Goal: Navigation & Orientation: Find specific page/section

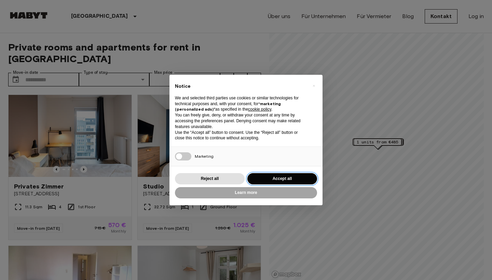
click at [284, 179] on button "Accept all" at bounding box center [282, 178] width 70 height 11
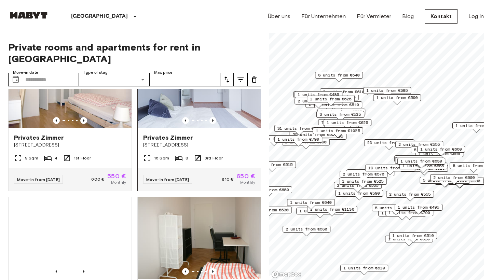
scroll to position [351, 0]
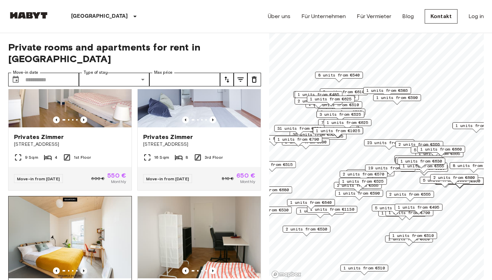
click at [84, 267] on icon "Previous image" at bounding box center [83, 270] width 7 height 7
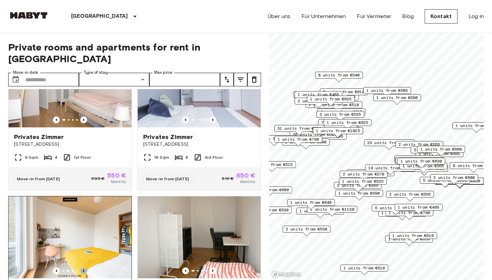
click at [84, 267] on icon "Previous image" at bounding box center [83, 270] width 7 height 7
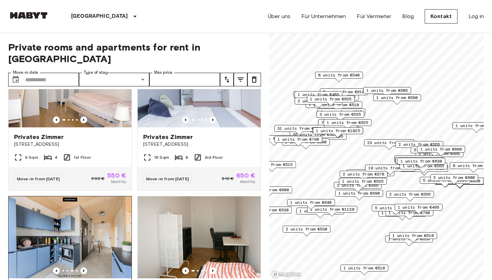
click at [84, 267] on icon "Previous image" at bounding box center [83, 270] width 7 height 7
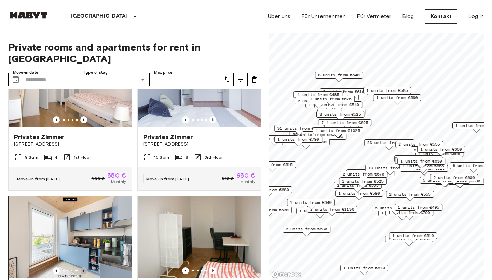
click at [84, 267] on icon "Previous image" at bounding box center [83, 270] width 7 height 7
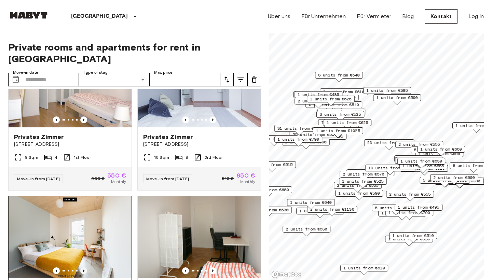
click at [84, 267] on icon "Previous image" at bounding box center [83, 270] width 7 height 7
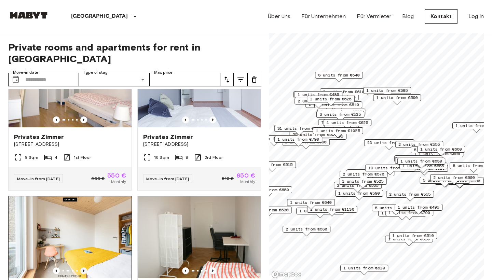
click at [84, 267] on icon "Previous image" at bounding box center [83, 270] width 7 height 7
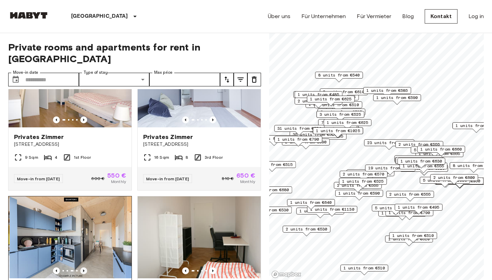
click at [84, 267] on icon "Previous image" at bounding box center [83, 270] width 7 height 7
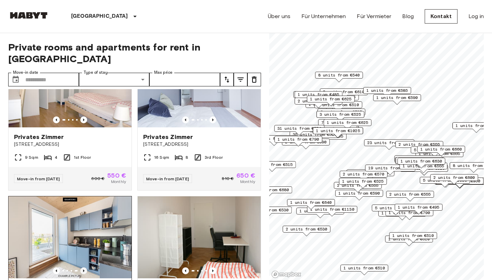
click at [84, 267] on icon "Previous image" at bounding box center [83, 270] width 7 height 7
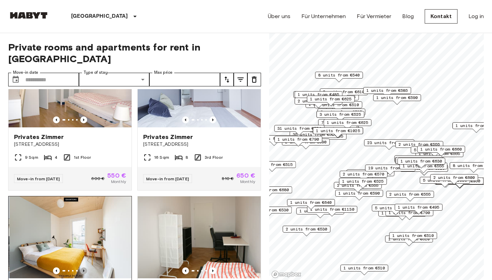
click at [84, 267] on icon "Previous image" at bounding box center [83, 270] width 7 height 7
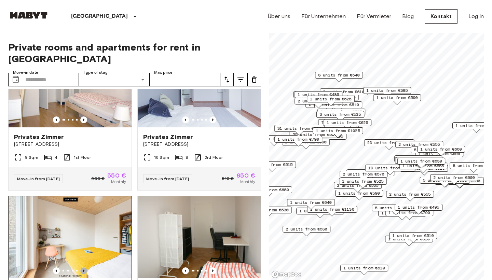
click at [84, 267] on icon "Previous image" at bounding box center [83, 270] width 7 height 7
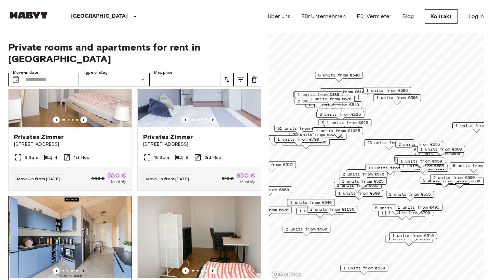
click at [84, 267] on icon "Previous image" at bounding box center [83, 270] width 7 height 7
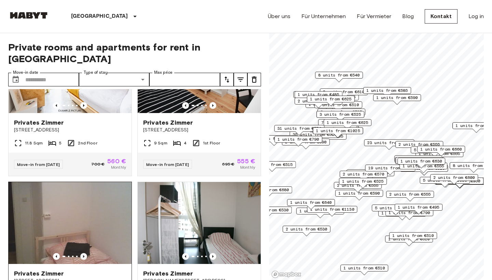
scroll to position [824, 0]
